Goal: Information Seeking & Learning: Check status

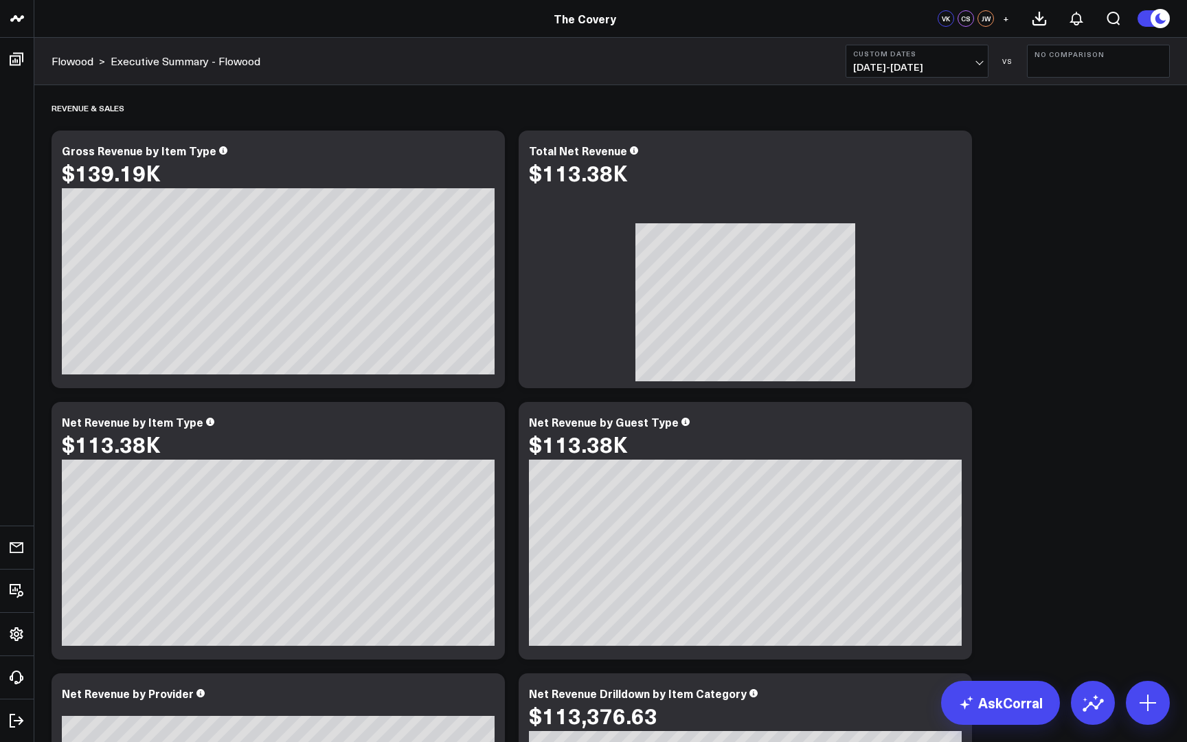
click at [971, 60] on button "Custom Dates [DATE] - [DATE]" at bounding box center [917, 61] width 143 height 33
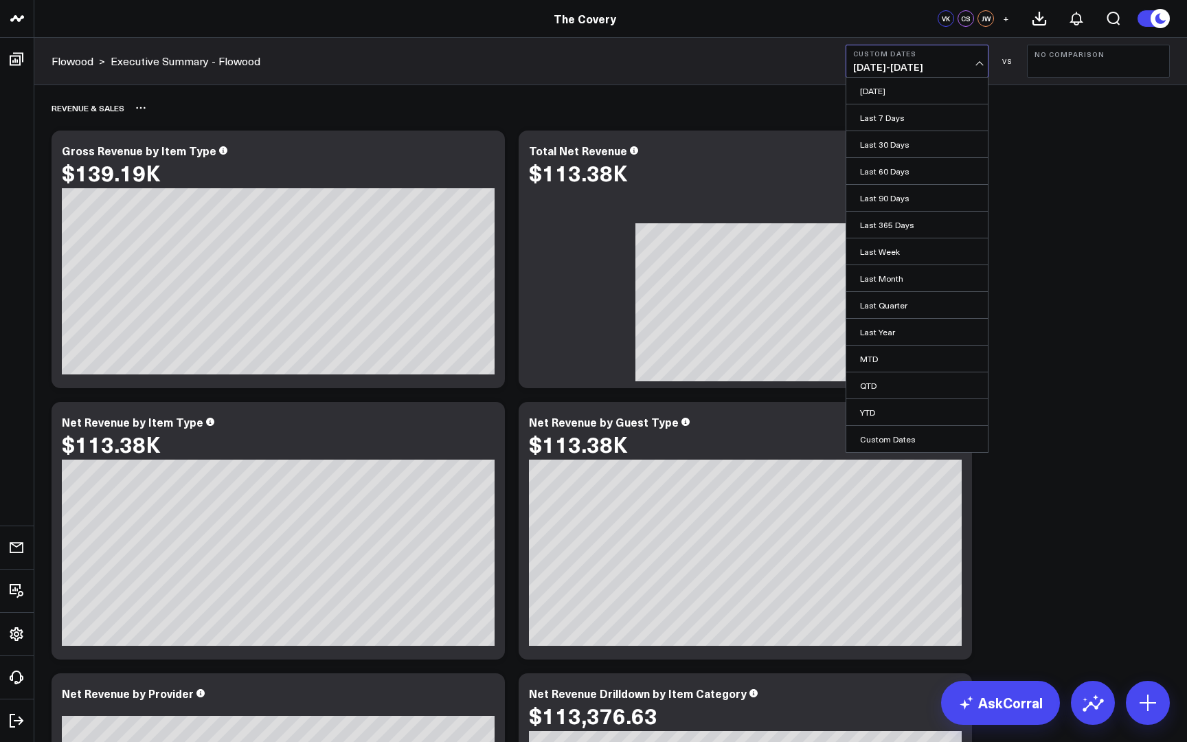
click at [257, 95] on div "Revenue & Sales" at bounding box center [611, 108] width 1118 height 32
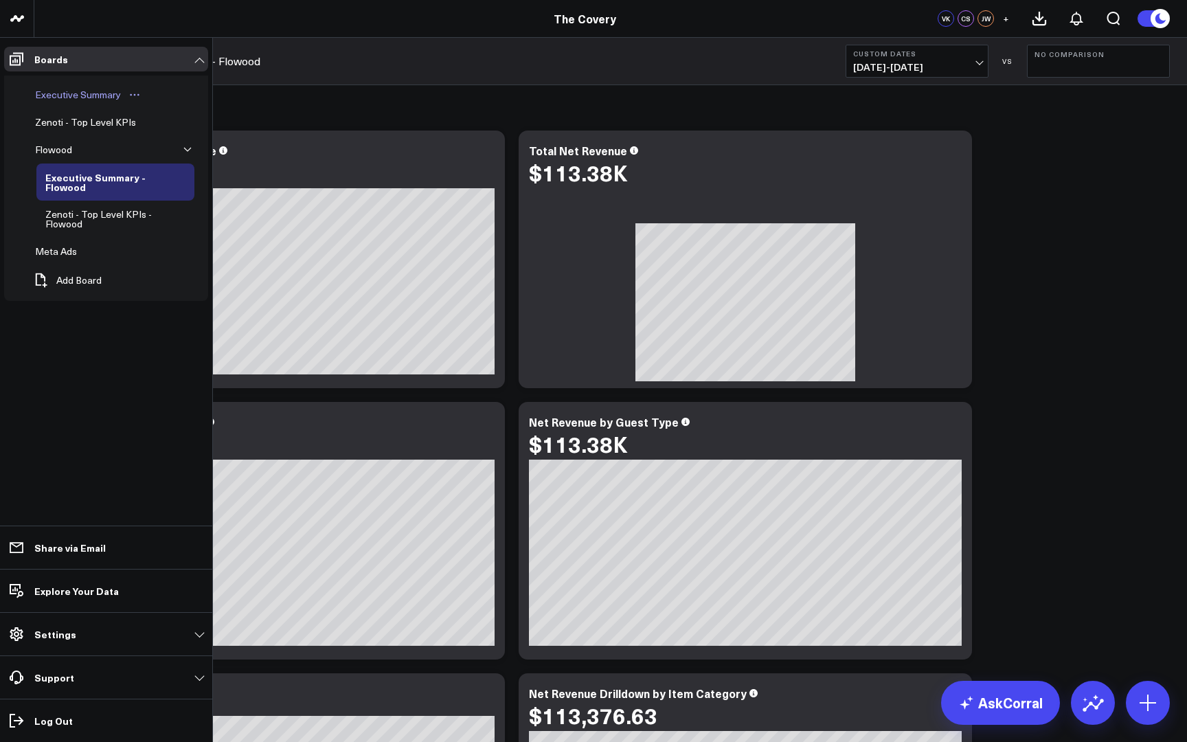
click at [104, 102] on div "Executive Summary" at bounding box center [78, 95] width 93 height 16
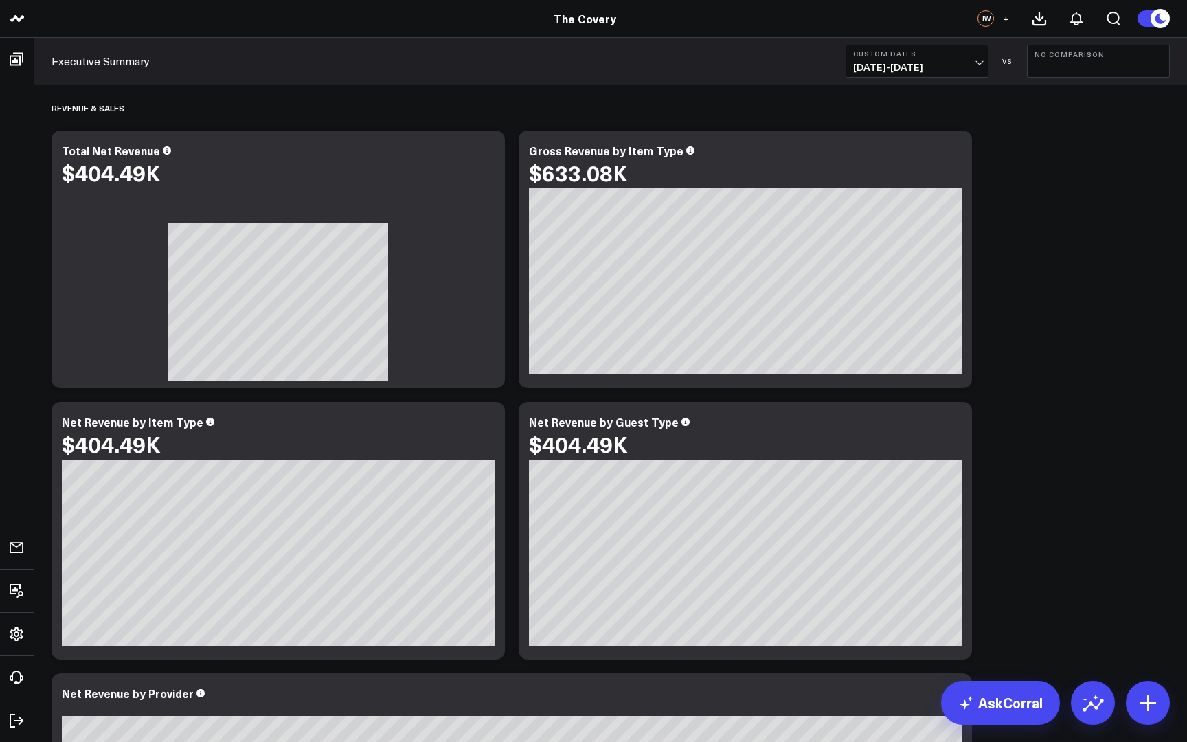
click at [973, 67] on span "[DATE] - [DATE]" at bounding box center [917, 67] width 128 height 11
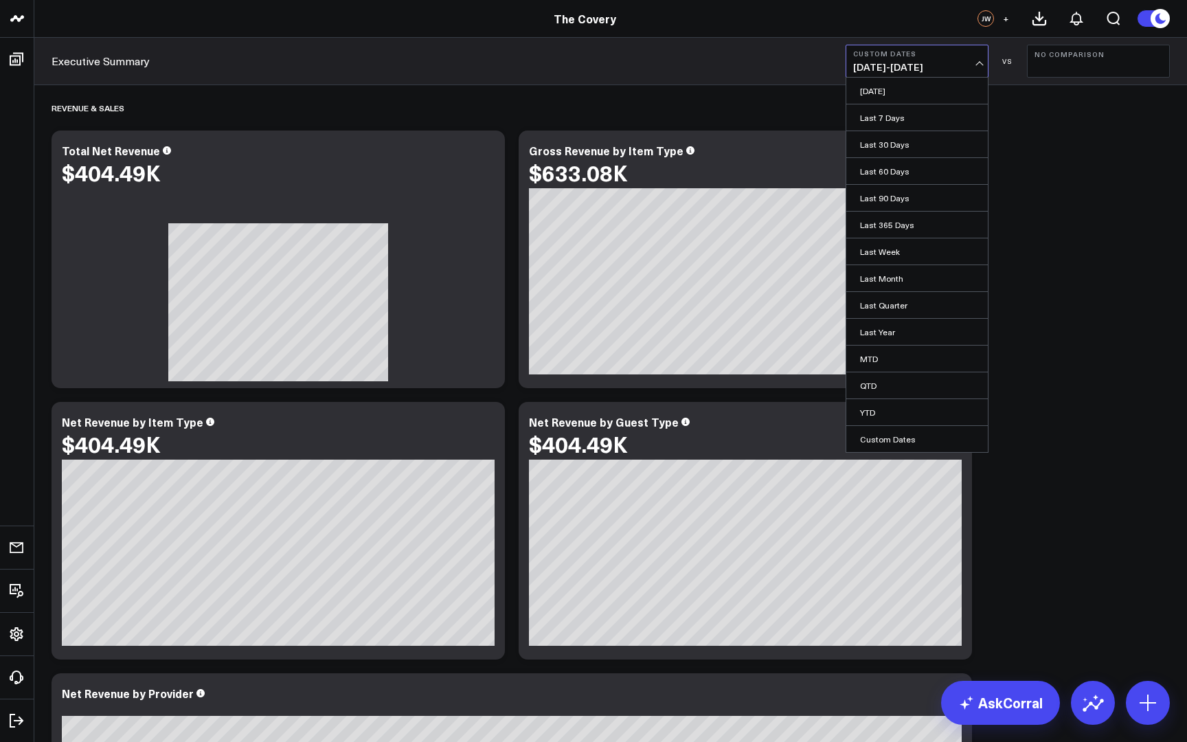
click at [973, 67] on span "[DATE] - [DATE]" at bounding box center [917, 67] width 128 height 11
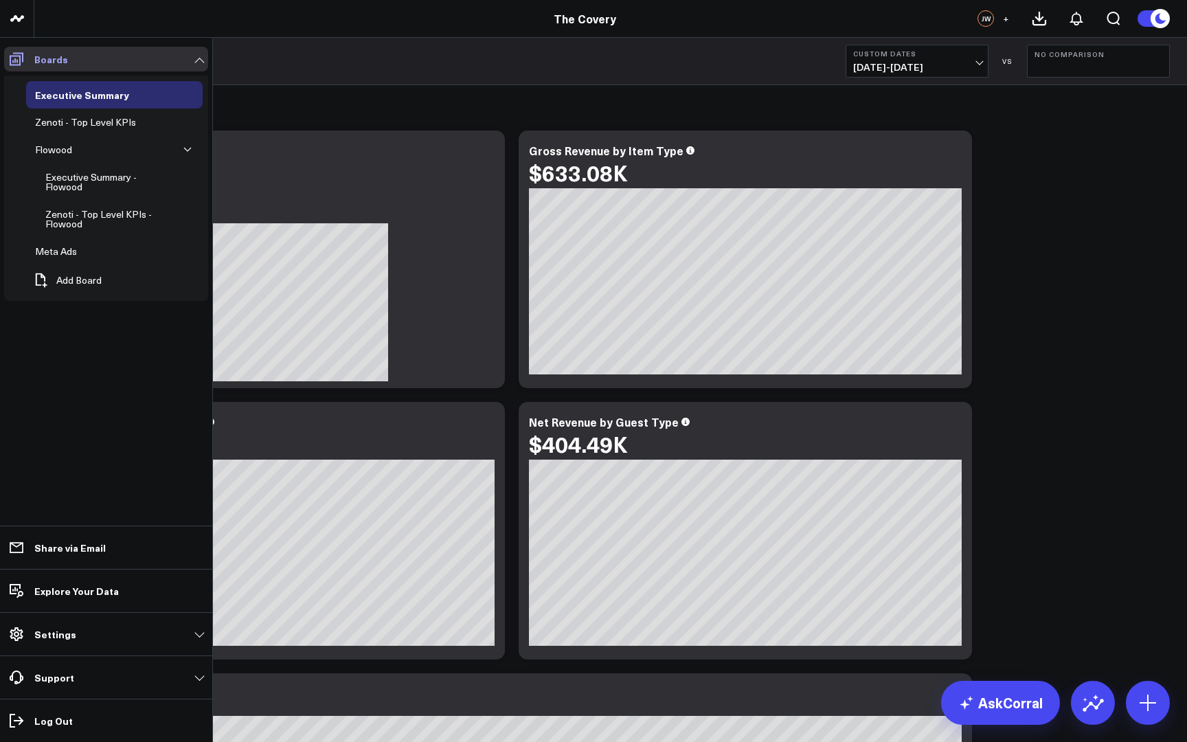
click at [20, 58] on icon at bounding box center [17, 59] width 14 height 13
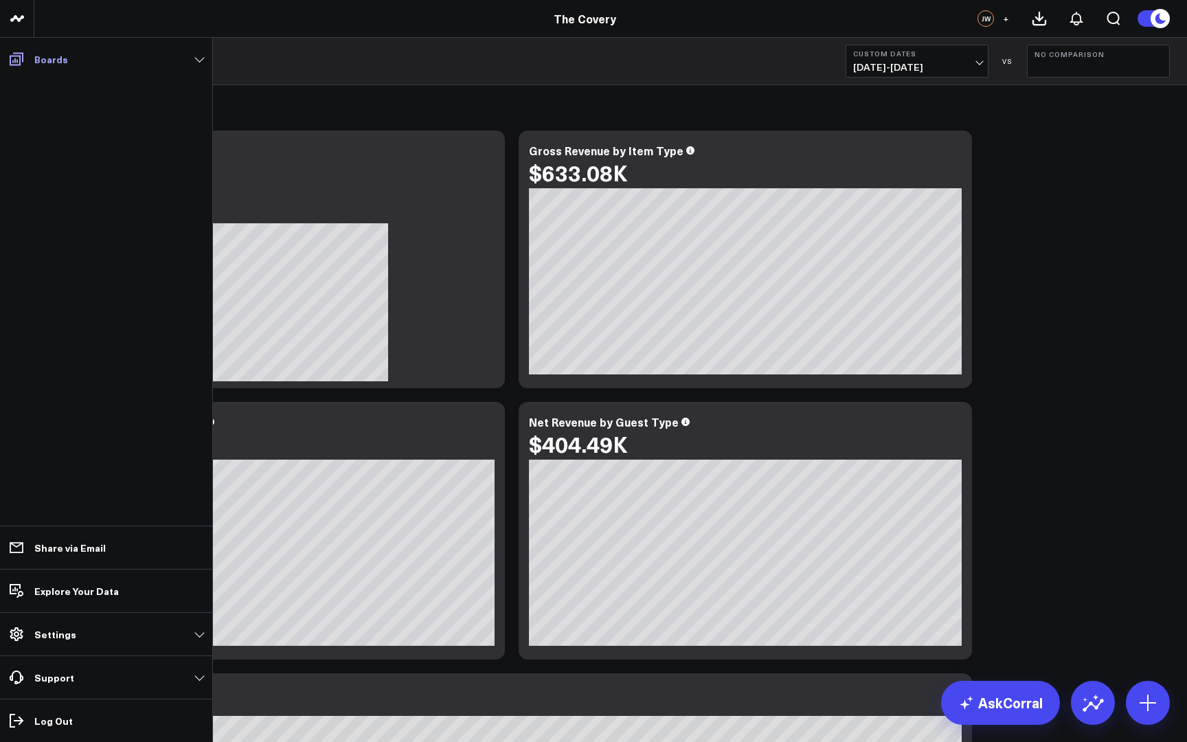
click at [19, 49] on span at bounding box center [16, 59] width 25 height 25
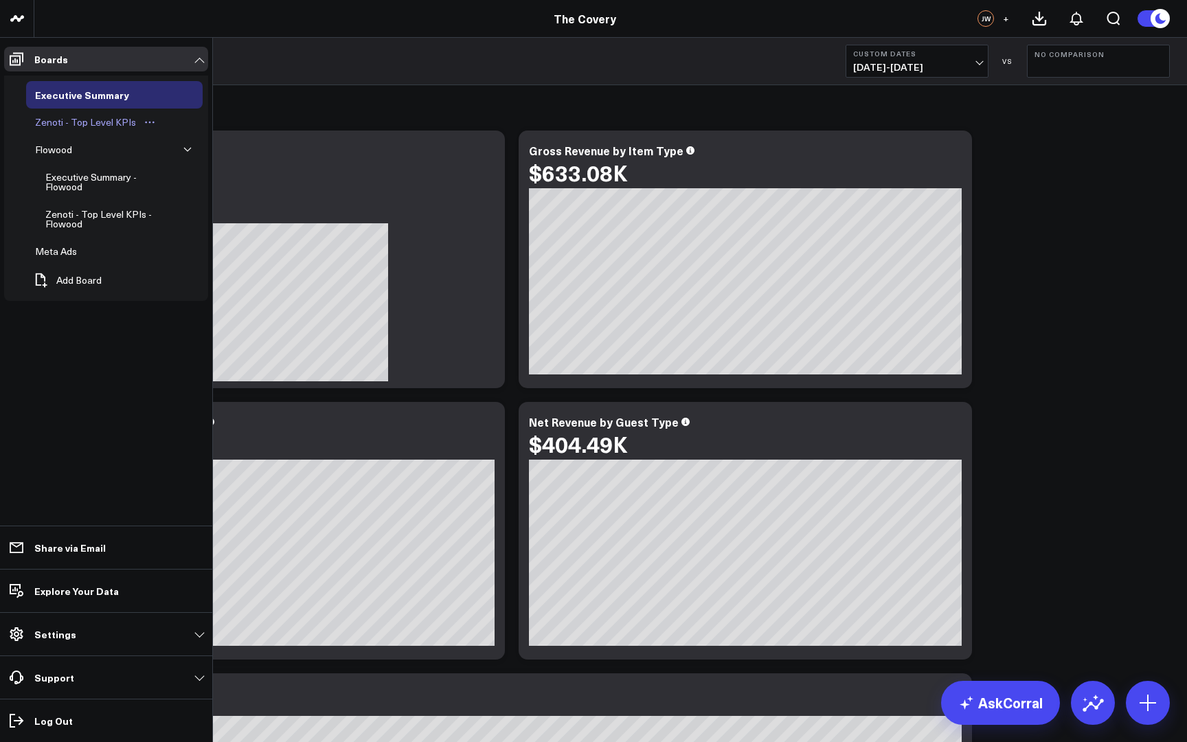
click at [102, 122] on div "Zenoti - Top Level KPIs" at bounding box center [86, 122] width 108 height 16
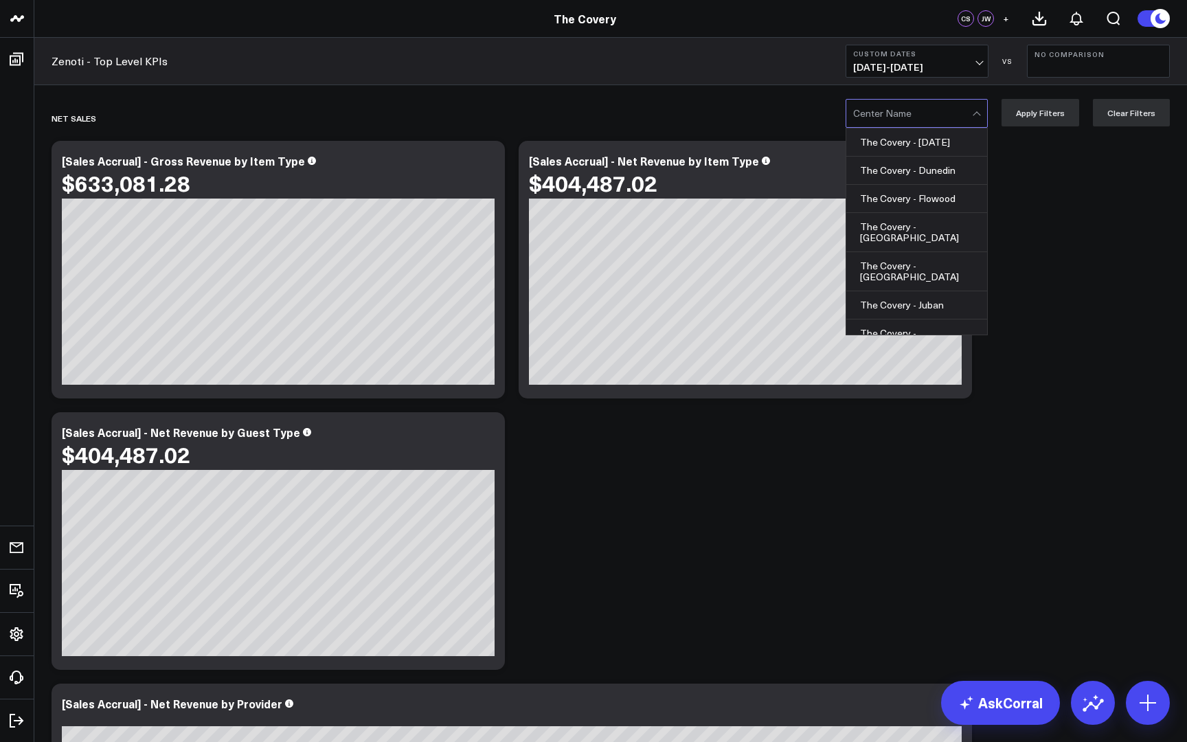
click at [978, 111] on div at bounding box center [977, 115] width 8 height 8
click at [925, 194] on div "The Covery - Flowood" at bounding box center [916, 199] width 141 height 28
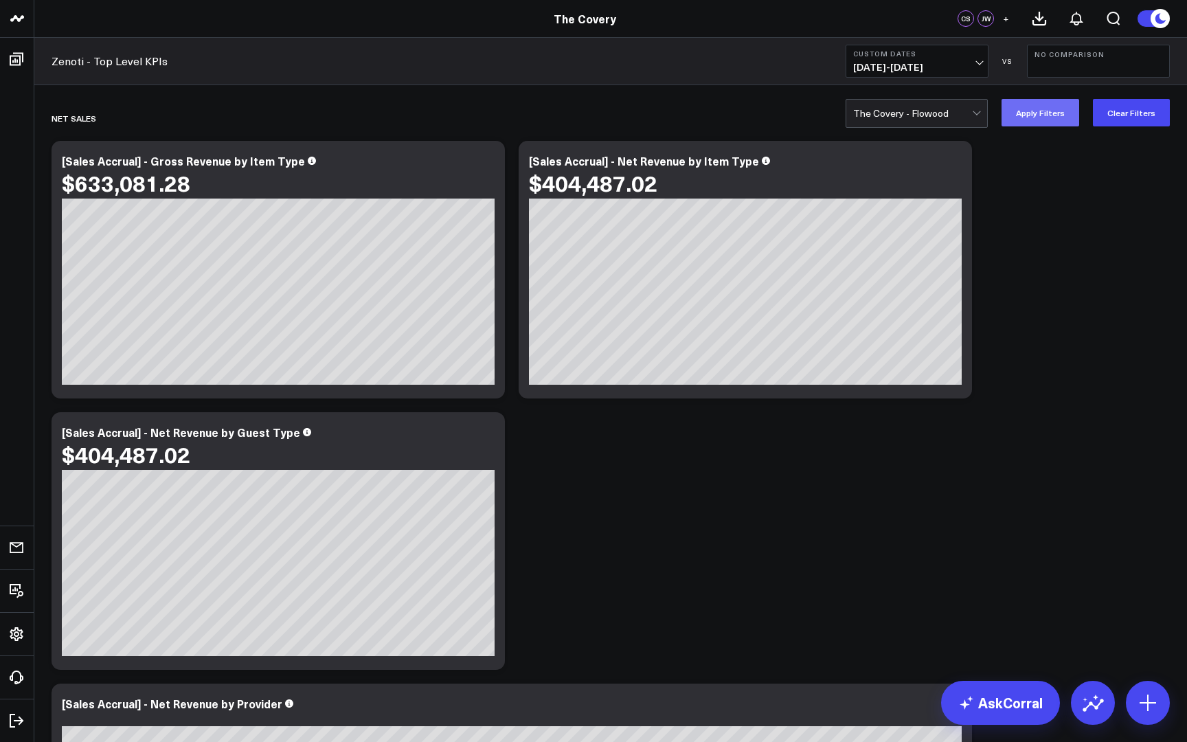
click at [1052, 117] on button "Apply Filters" at bounding box center [1041, 112] width 78 height 27
click at [973, 117] on span at bounding box center [972, 113] width 1 height 27
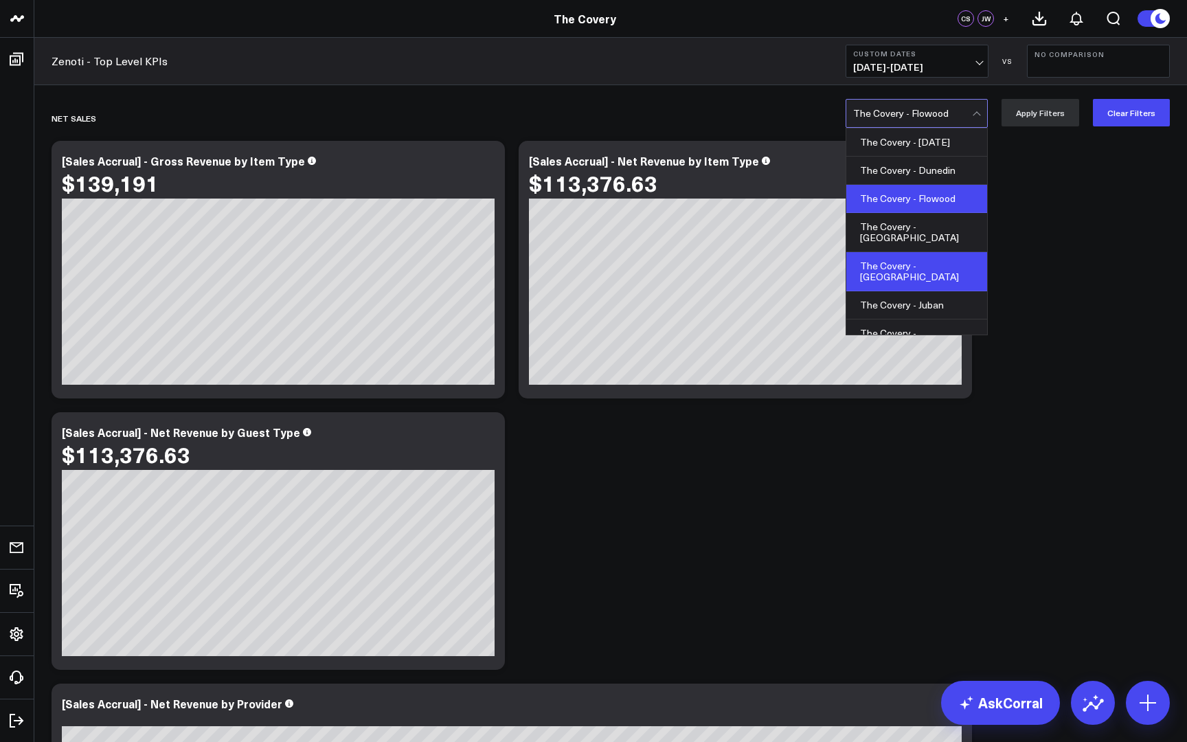
click at [931, 252] on div "The Covery - [GEOGRAPHIC_DATA]" at bounding box center [916, 271] width 141 height 39
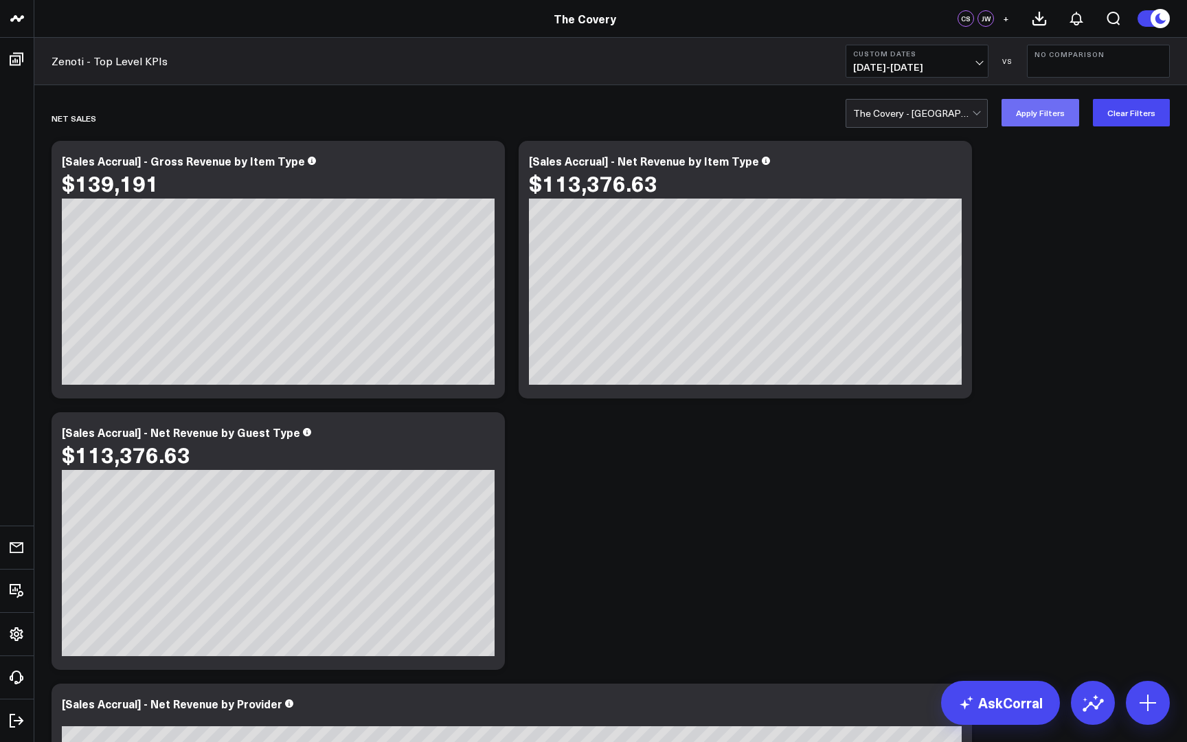
click at [1050, 116] on button "Apply Filters" at bounding box center [1041, 112] width 78 height 27
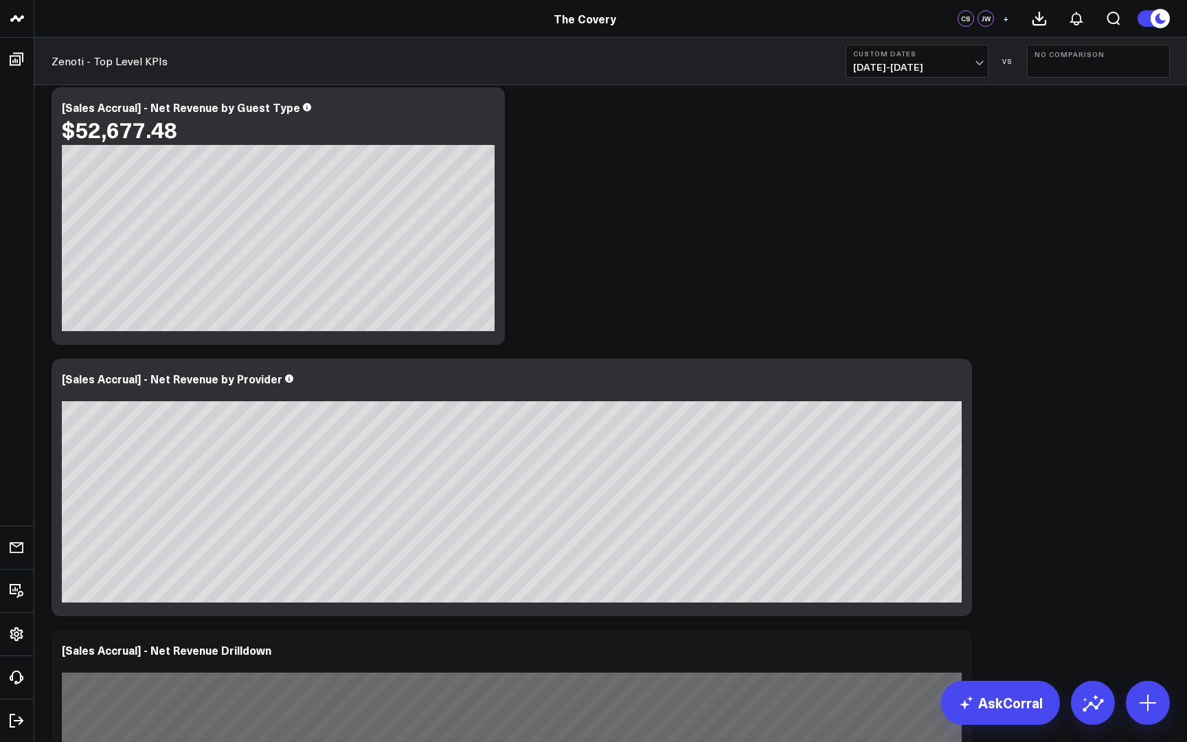
scroll to position [354, 0]
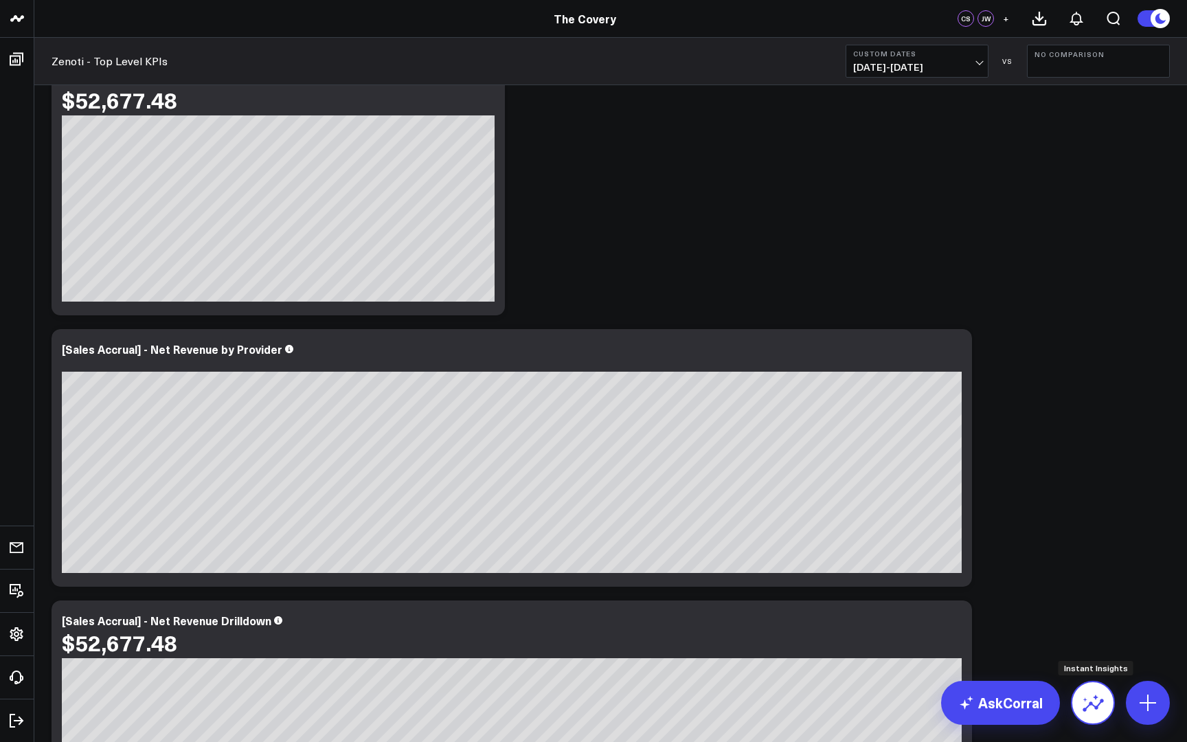
click at [1100, 707] on icon at bounding box center [1093, 703] width 22 height 22
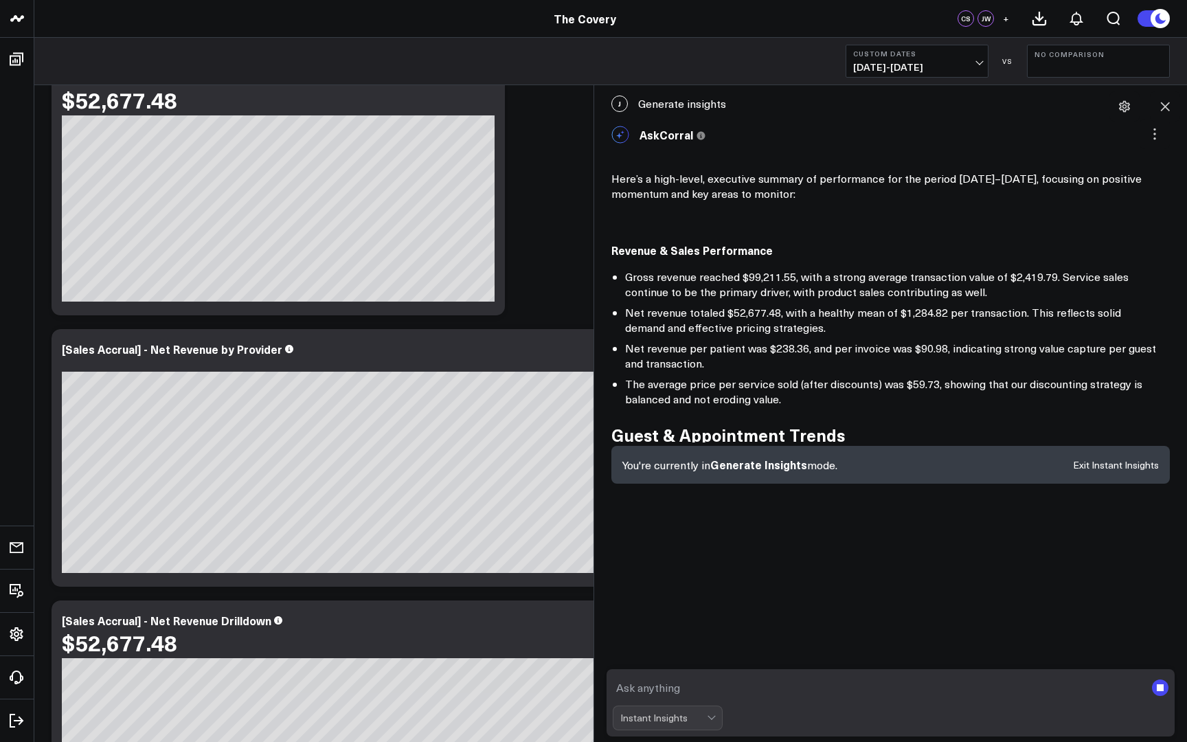
scroll to position [0, 0]
